Goal: Task Accomplishment & Management: Manage account settings

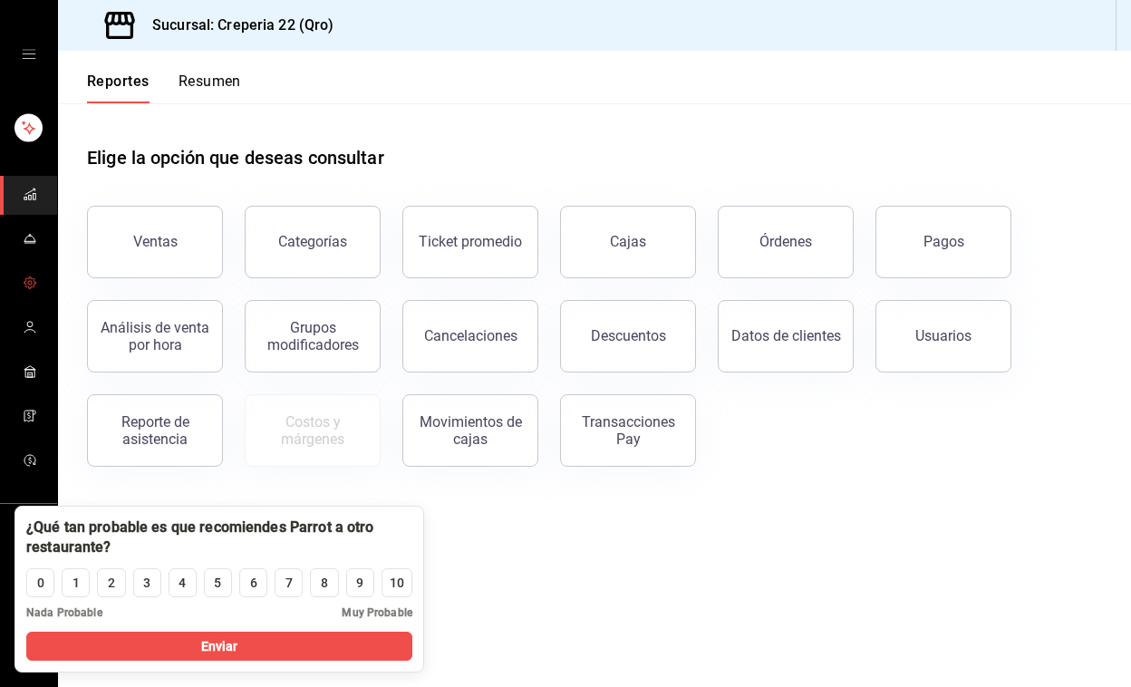
click at [42, 285] on link "mailbox folders" at bounding box center [28, 284] width 57 height 39
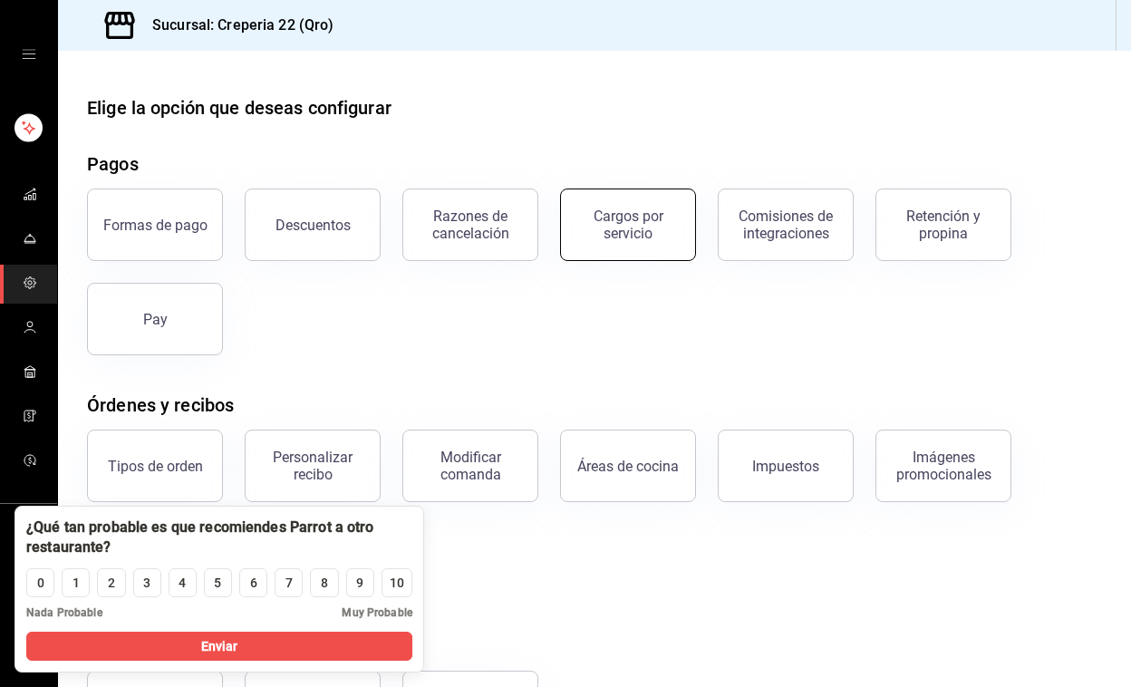
click at [670, 211] on div "Cargos por servicio" at bounding box center [628, 225] width 112 height 34
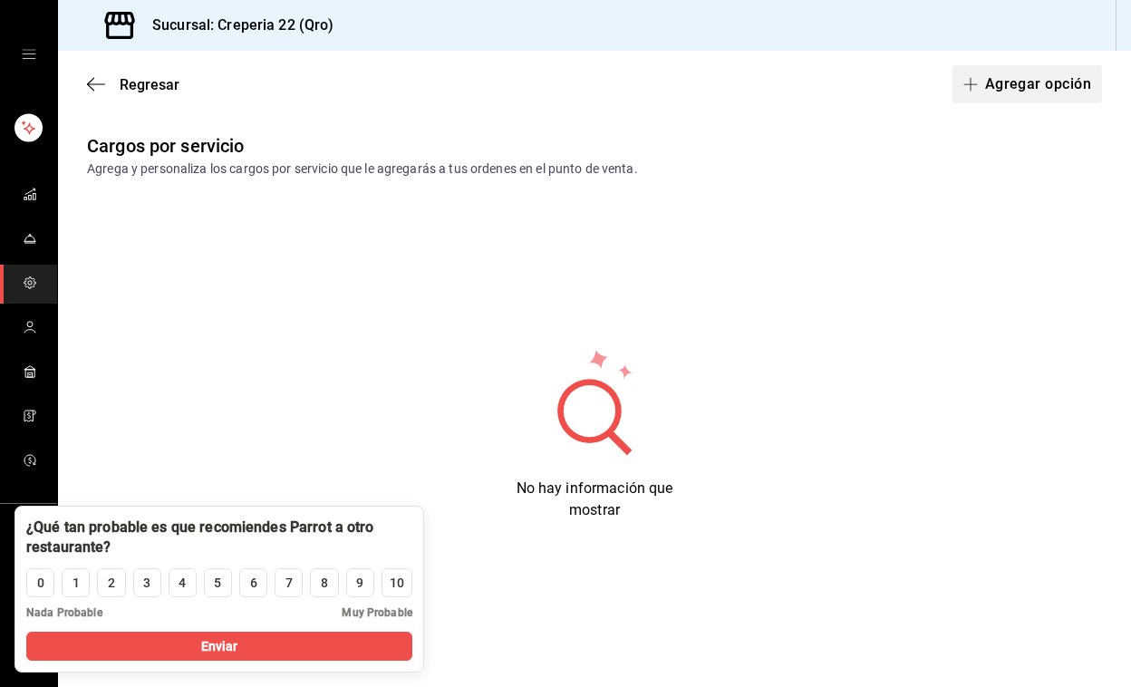
click at [1056, 86] on button "Agregar opción" at bounding box center [1028, 84] width 150 height 38
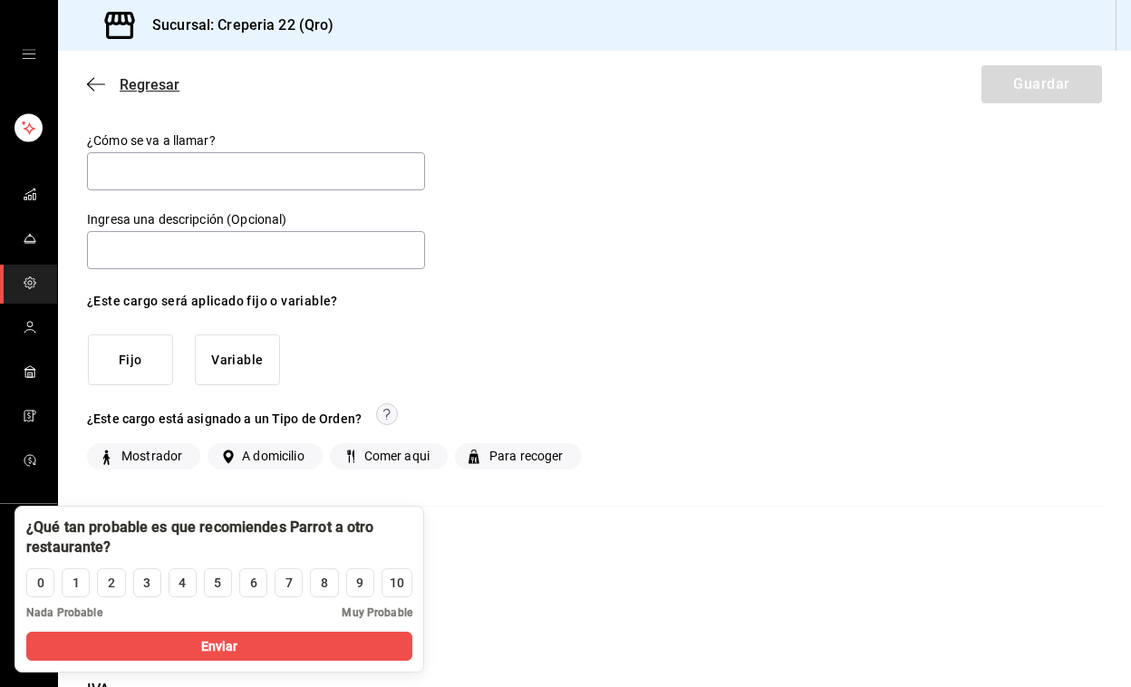
click at [136, 87] on span "Regresar" at bounding box center [150, 84] width 60 height 17
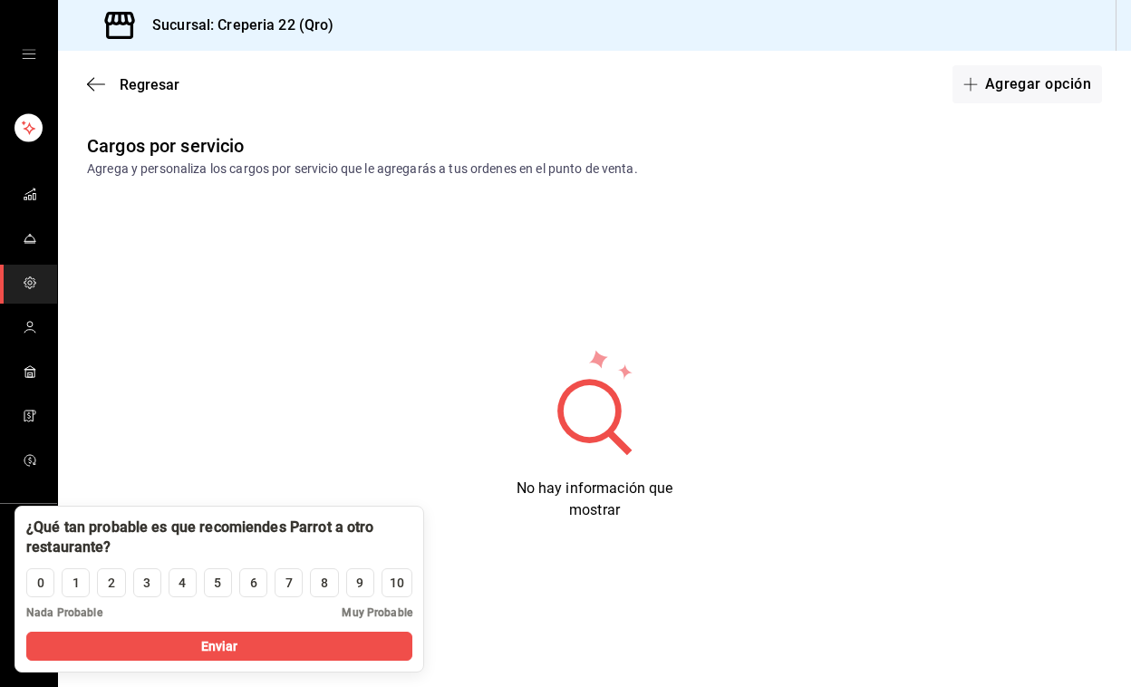
scroll to position [32, 0]
